Goal: Task Accomplishment & Management: Use online tool/utility

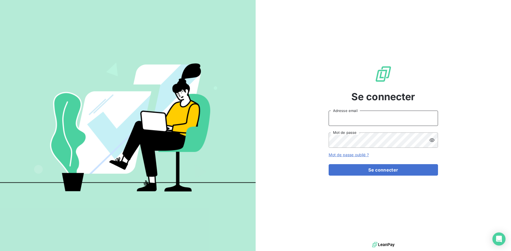
click at [337, 118] on input "Adresse email" at bounding box center [383, 118] width 109 height 15
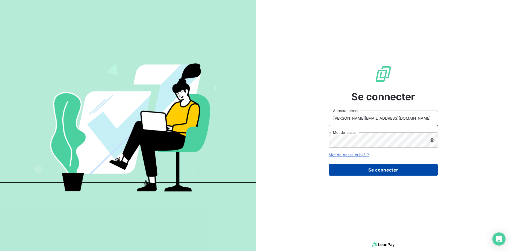
type input "[PERSON_NAME][EMAIL_ADDRESS][DOMAIN_NAME]"
click at [385, 168] on button "Se connecter" at bounding box center [383, 169] width 109 height 11
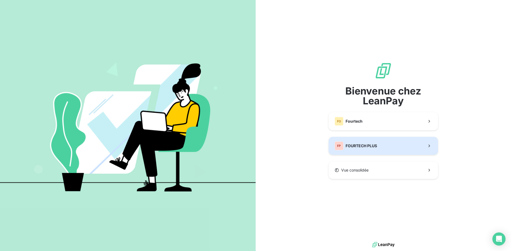
click at [367, 146] on span "FOURTECH PLUS" at bounding box center [360, 145] width 31 height 5
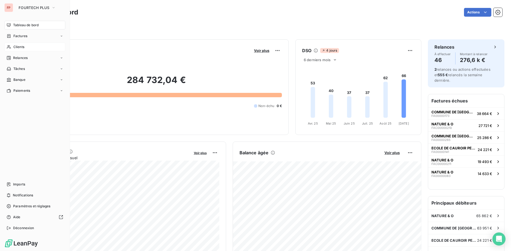
click at [13, 48] on div "Clients" at bounding box center [34, 47] width 61 height 9
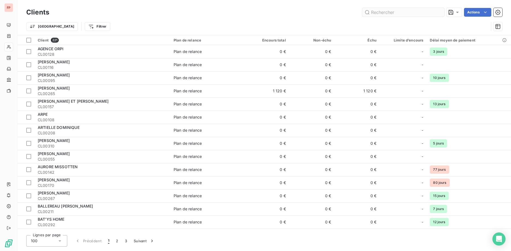
click at [407, 13] on input "text" at bounding box center [403, 12] width 82 height 9
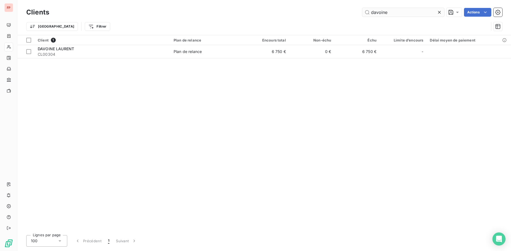
type input "davoine"
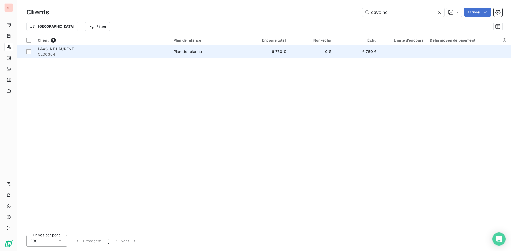
click at [116, 54] on span "CL00304" at bounding box center [102, 54] width 129 height 5
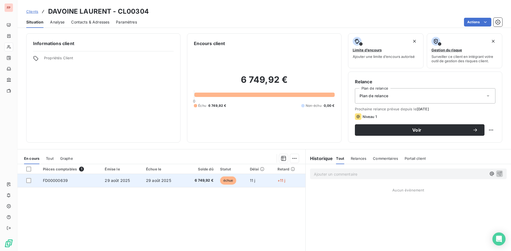
click at [174, 181] on td "29 août 2025" at bounding box center [163, 180] width 41 height 13
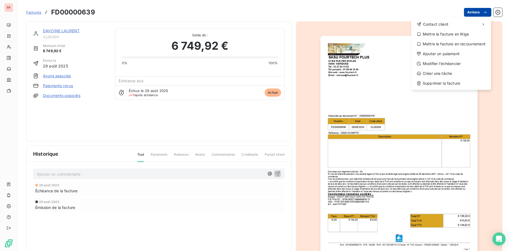
click at [477, 15] on html "FP Factures FD00000639 Actions Contact client Mettre la facture en litige Mettr…" at bounding box center [255, 125] width 511 height 251
click at [441, 52] on div "Ajouter un paiement" at bounding box center [450, 53] width 75 height 9
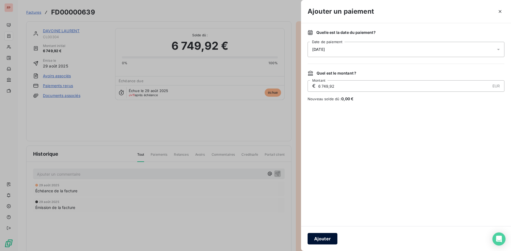
click at [331, 236] on button "Ajouter" at bounding box center [322, 238] width 30 height 11
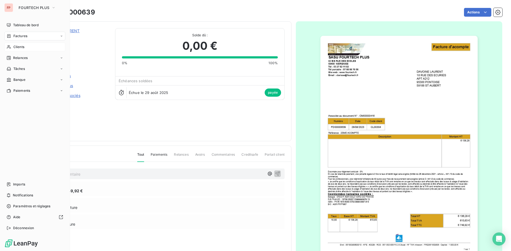
click at [23, 48] on span "Clients" at bounding box center [18, 47] width 11 height 5
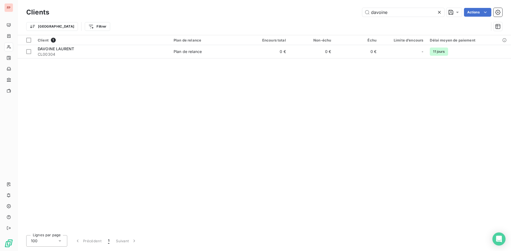
drag, startPoint x: 392, startPoint y: 11, endPoint x: 284, endPoint y: 10, distance: 107.7
click at [362, 8] on input "davoine" at bounding box center [403, 12] width 82 height 9
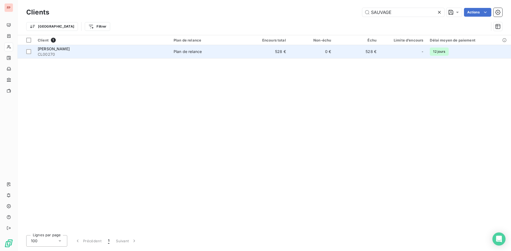
type input "SAUVAGE"
click at [180, 48] on td "Plan de relance" at bounding box center [207, 51] width 74 height 13
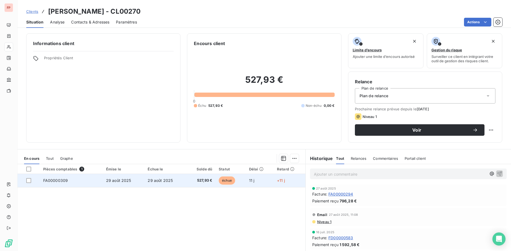
click at [181, 181] on td "29 août 2025" at bounding box center [165, 180] width 42 height 13
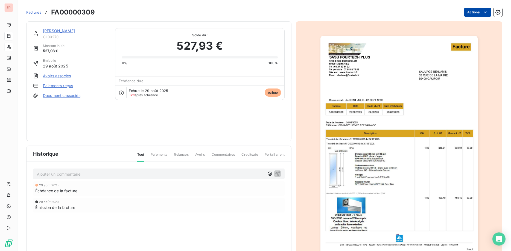
click at [475, 13] on html "FP Factures FA00000309 Actions [PERSON_NAME] CL00270 Montant initial 527,93 € É…" at bounding box center [255, 125] width 511 height 251
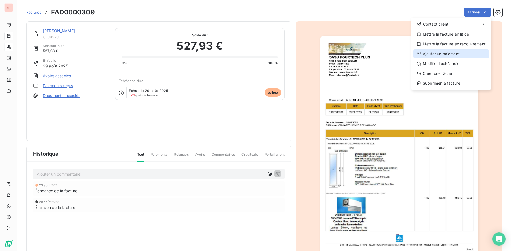
click at [438, 54] on div "Ajouter un paiement" at bounding box center [450, 53] width 75 height 9
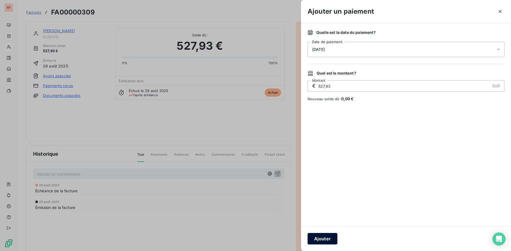
click at [329, 240] on button "Ajouter" at bounding box center [322, 238] width 30 height 11
